Goal: Check status: Check status

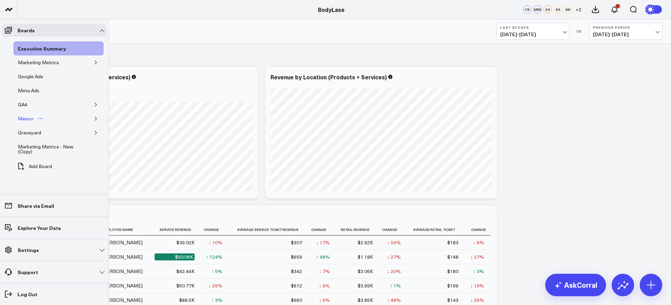
click at [31, 115] on div "Meevo" at bounding box center [25, 119] width 19 height 8
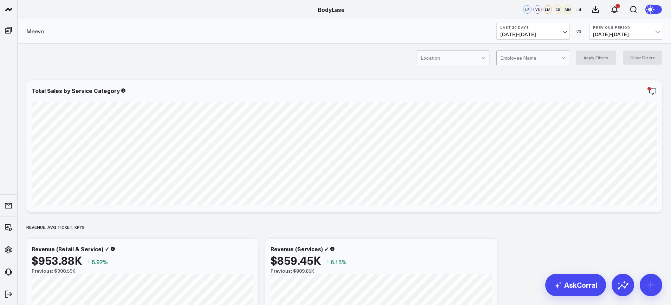
click at [540, 34] on span "[DATE] - [DATE]" at bounding box center [532, 35] width 65 height 6
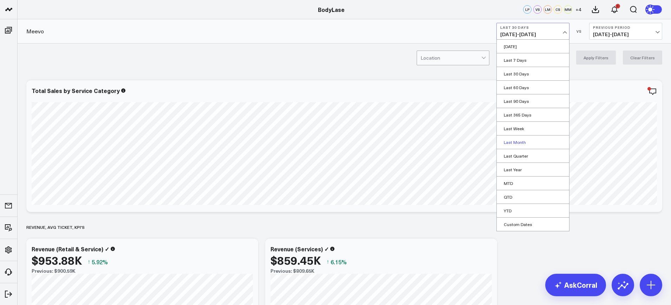
click at [519, 138] on link "Last Month" at bounding box center [533, 142] width 72 height 13
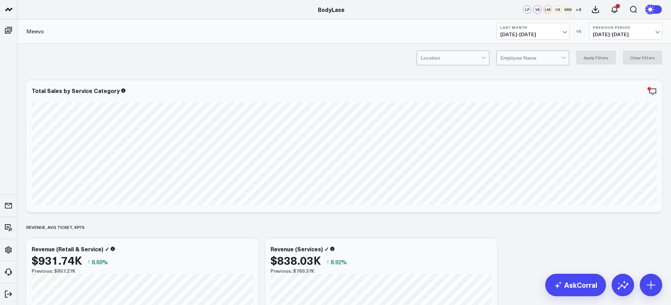
click at [621, 34] on span "[DATE] - [DATE]" at bounding box center [625, 35] width 65 height 6
click at [607, 75] on link "YoY" at bounding box center [625, 73] width 72 height 13
click at [476, 50] on div "Location Employee Name Apply Filters Clear Filters" at bounding box center [344, 58] width 653 height 28
click at [475, 51] on div "Location" at bounding box center [453, 58] width 73 height 15
click at [388, 51] on div "Location Employee Name Apply Filters Clear Filters" at bounding box center [344, 58] width 653 height 28
